Goal: Register for event/course

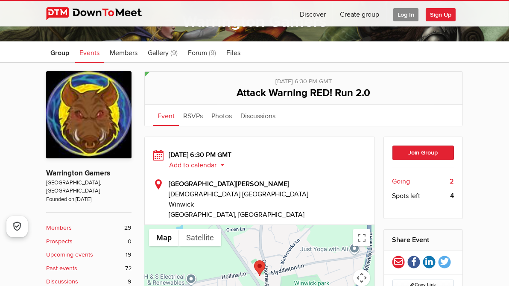
scroll to position [123, 0]
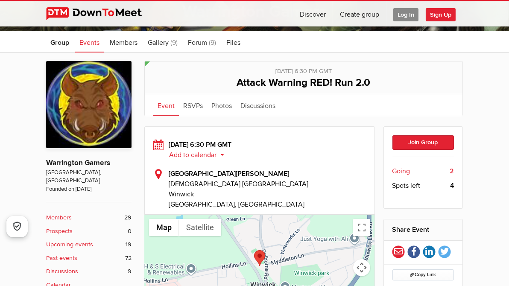
click at [67, 240] on b "Upcoming events" at bounding box center [69, 244] width 47 height 9
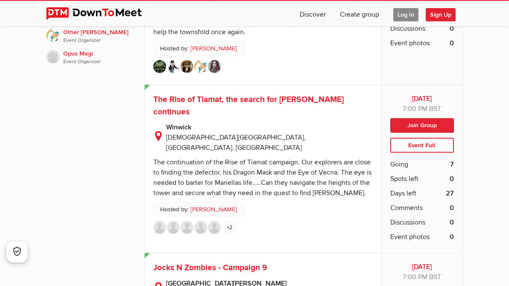
scroll to position [799, 0]
click at [396, 169] on span "Going" at bounding box center [399, 164] width 18 height 10
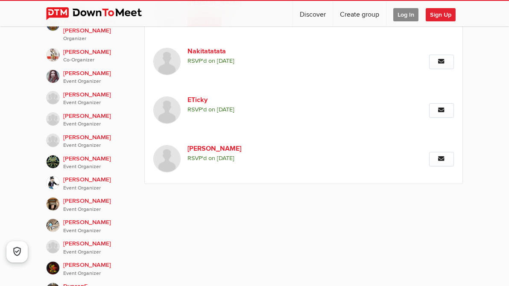
scroll to position [430, 0]
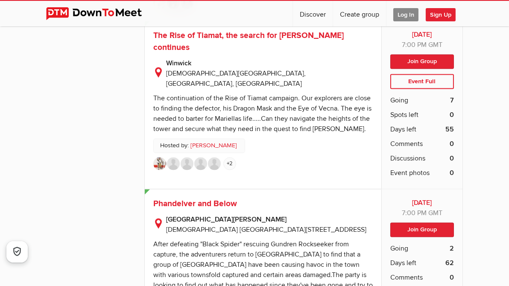
scroll to position [3094, 0]
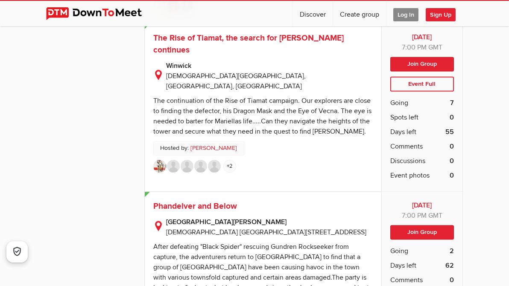
click at [292, 192] on div "[DATE] [DATE] 7:00 PM GMT Public event Anyone who has access to the group can s…" at bounding box center [263, 107] width 237 height 168
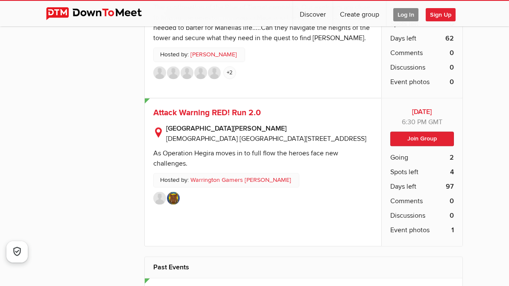
scroll to position [3524, 0]
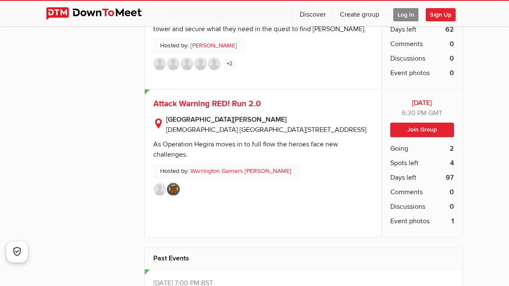
click at [238, 33] on div "The continuation of the Rise of Tiamat campaign. Our explorers are close to fin…" at bounding box center [262, 13] width 218 height 39
